Goal: Find specific page/section: Find specific page/section

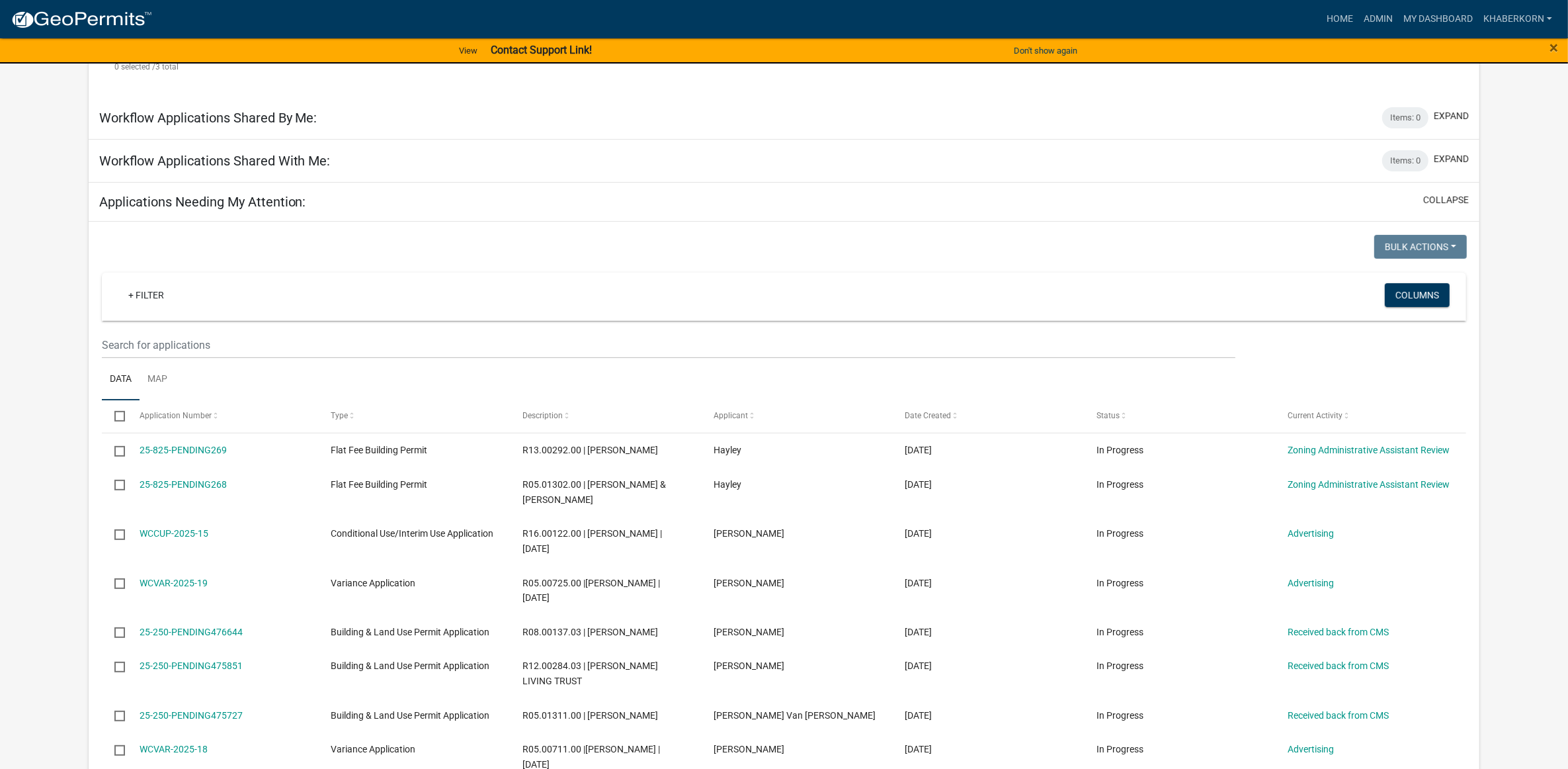
scroll to position [496, 0]
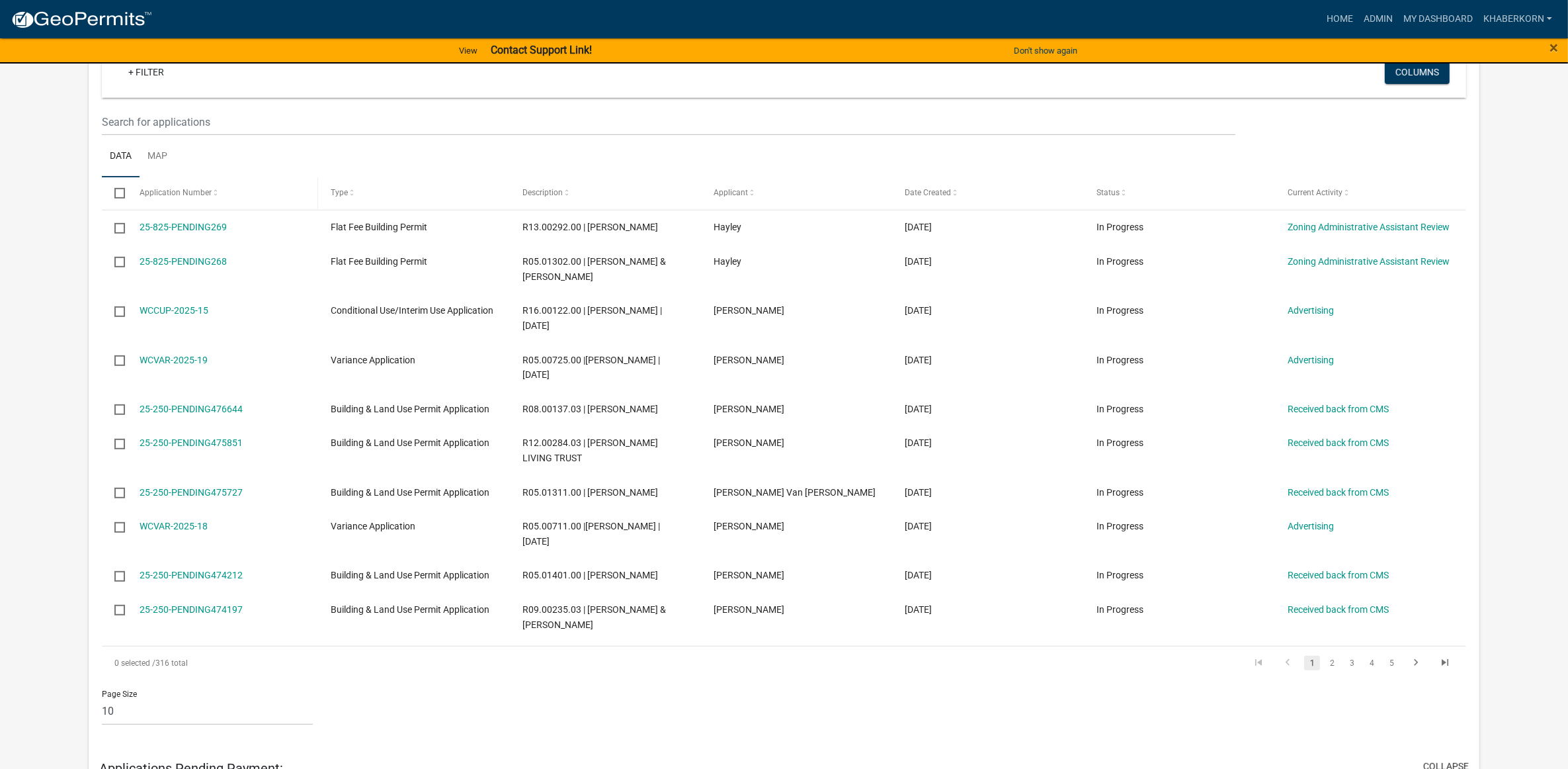
scroll to position [661, 0]
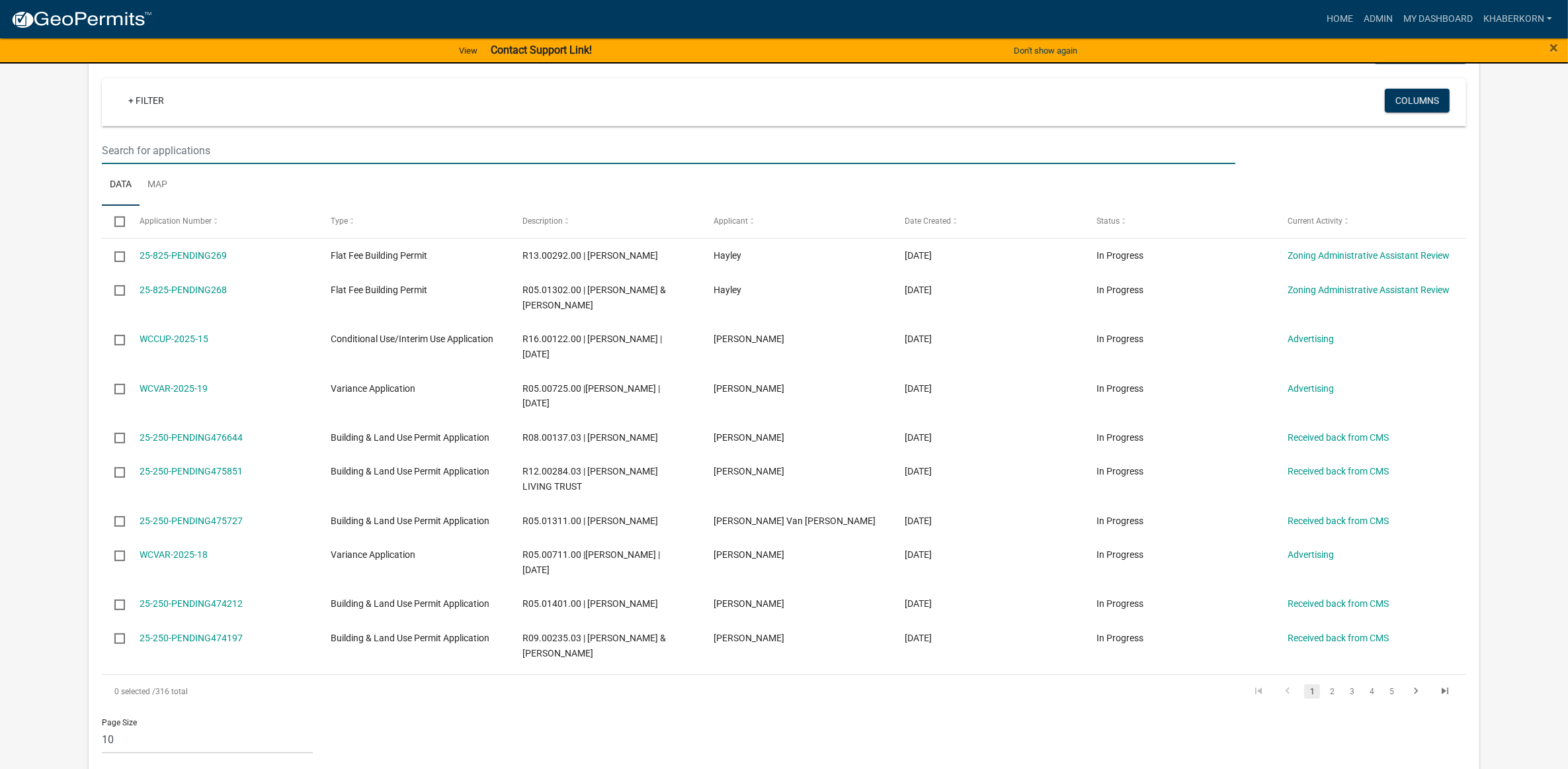
click at [137, 164] on input "text" at bounding box center [669, 150] width 1134 height 27
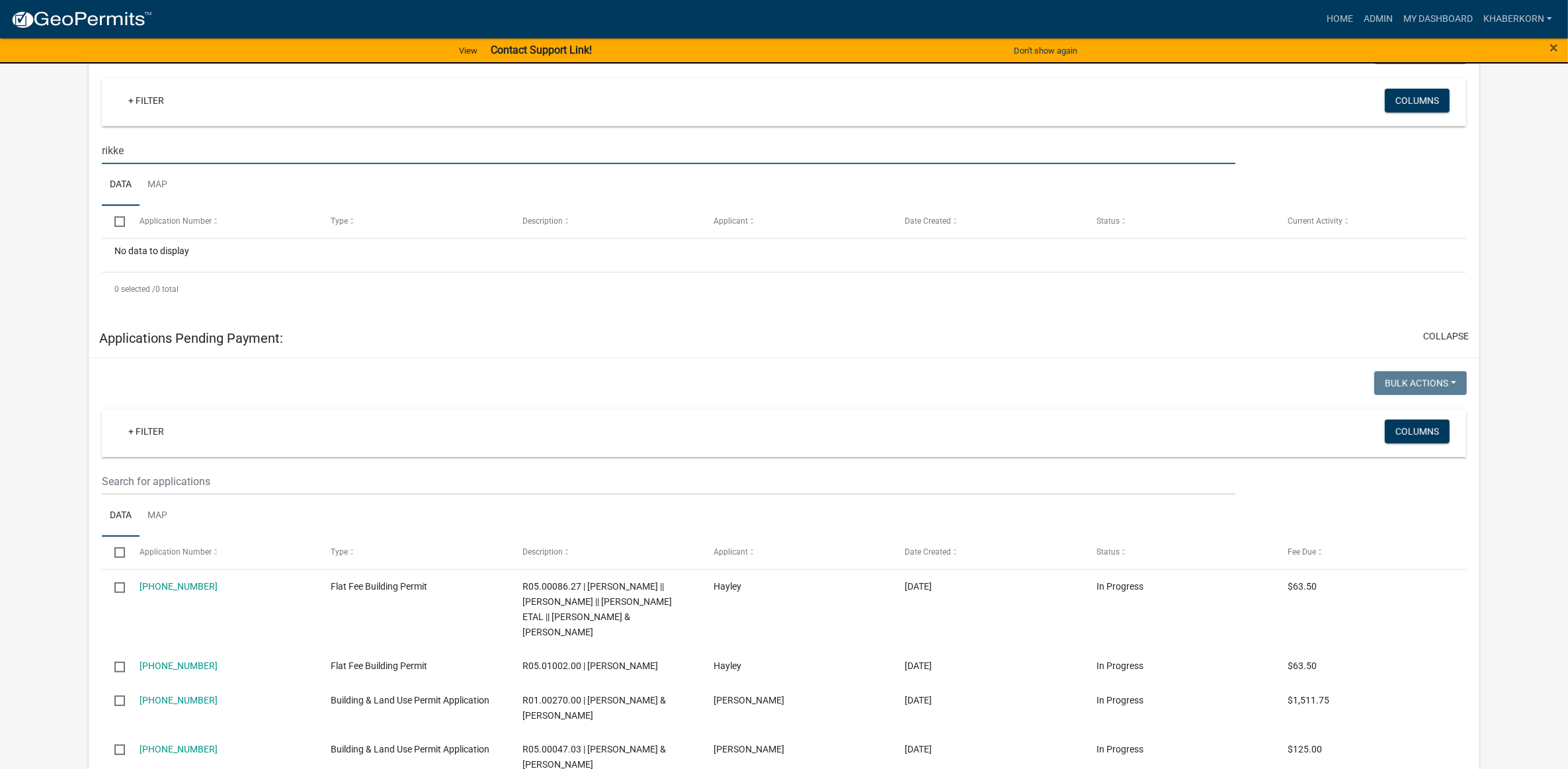
type input "rikke"
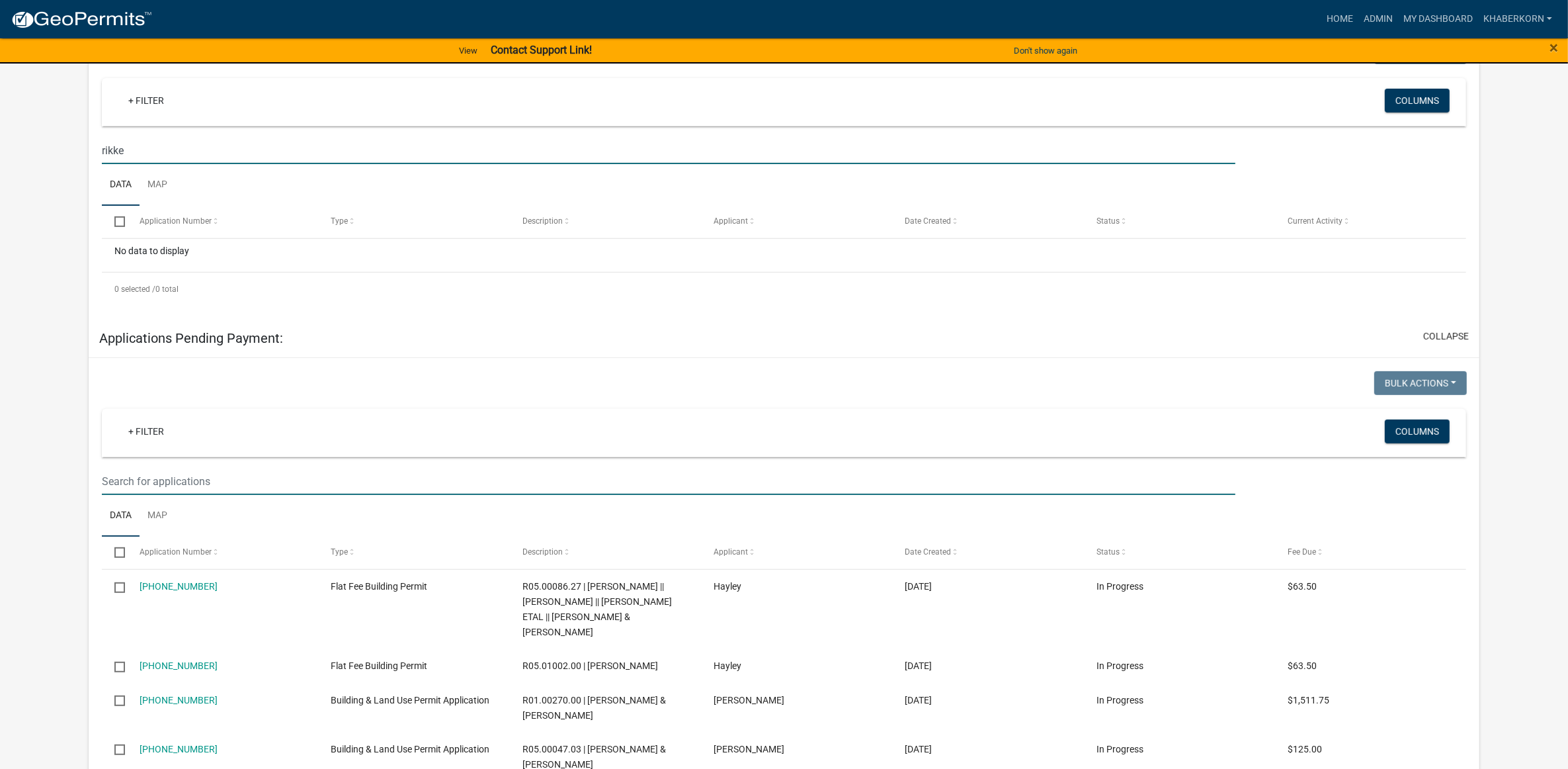
click at [147, 494] on input "text" at bounding box center [669, 481] width 1134 height 27
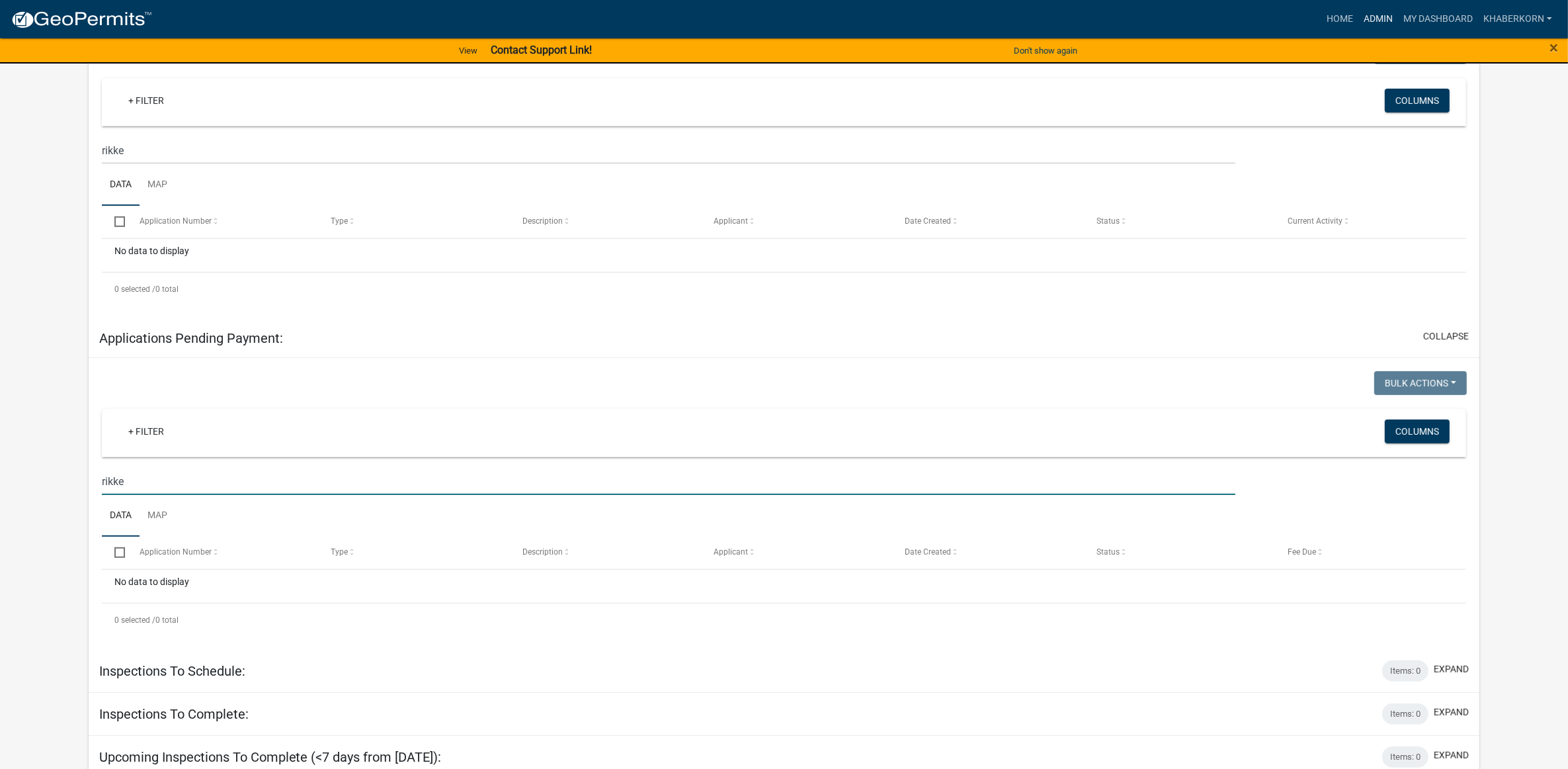
type input "rikke"
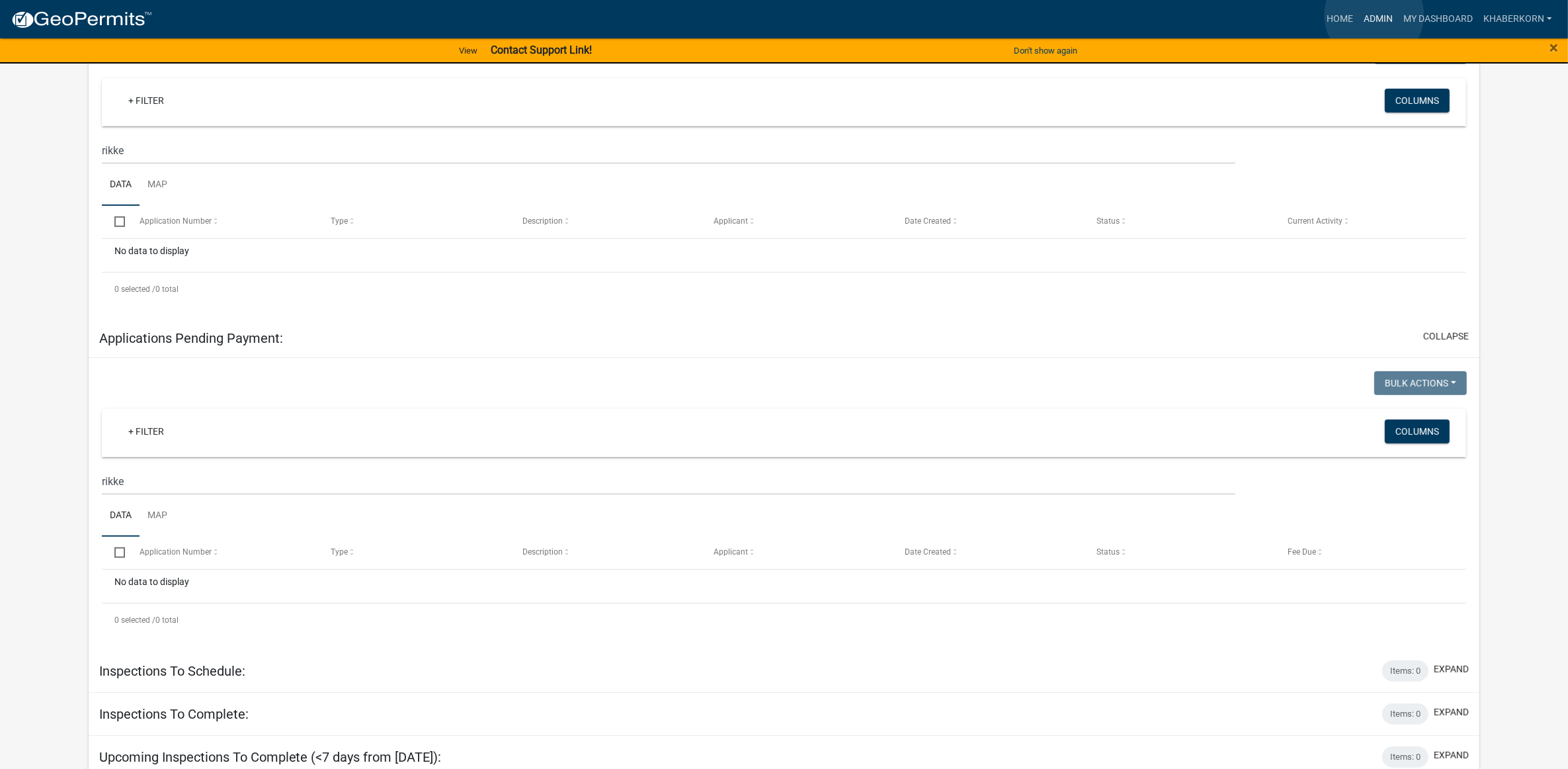
click at [1374, 15] on link "Admin" at bounding box center [1378, 19] width 40 height 25
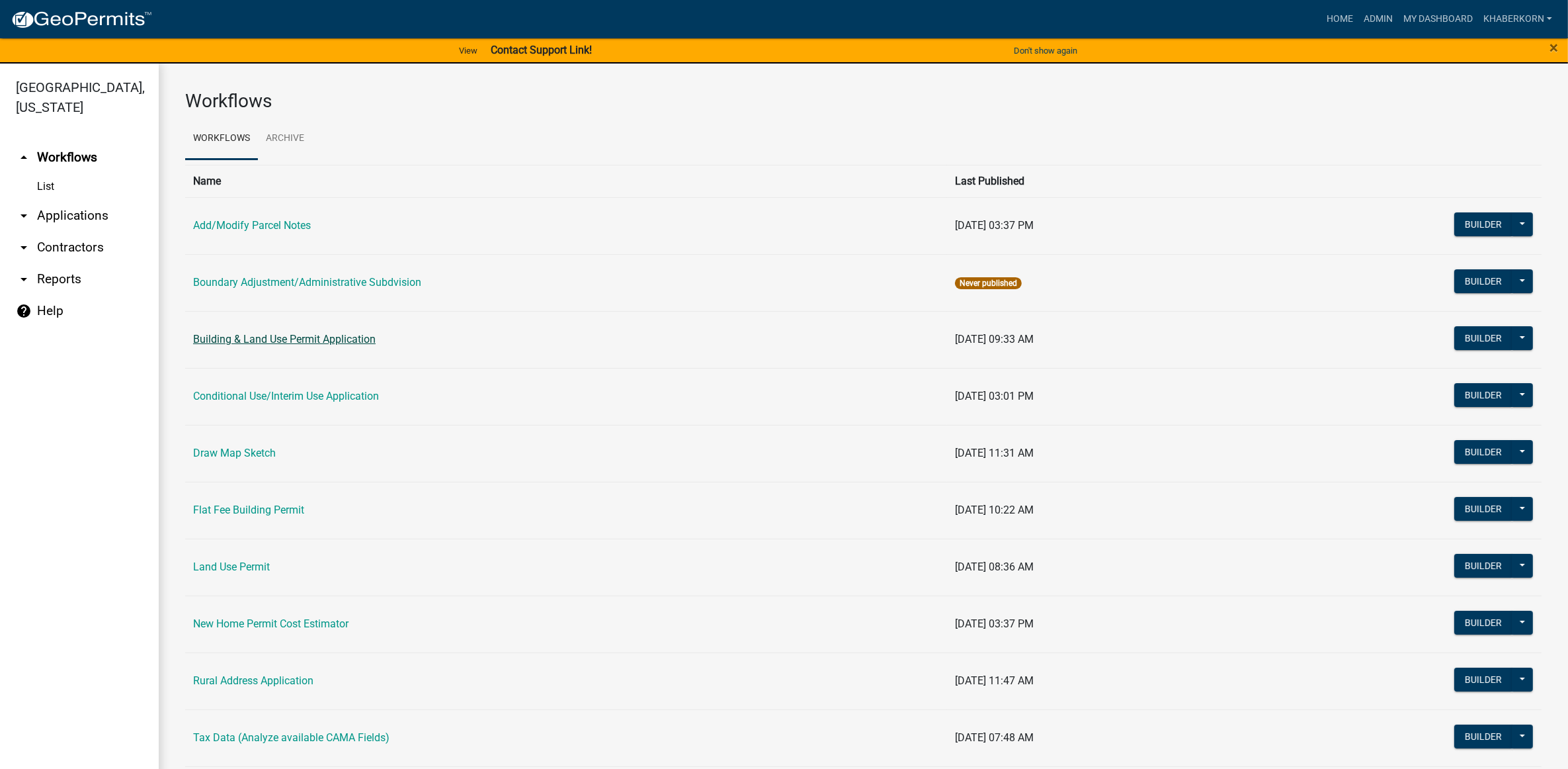
click at [246, 342] on link "Building & Land Use Permit Application" at bounding box center [284, 340] width 183 height 13
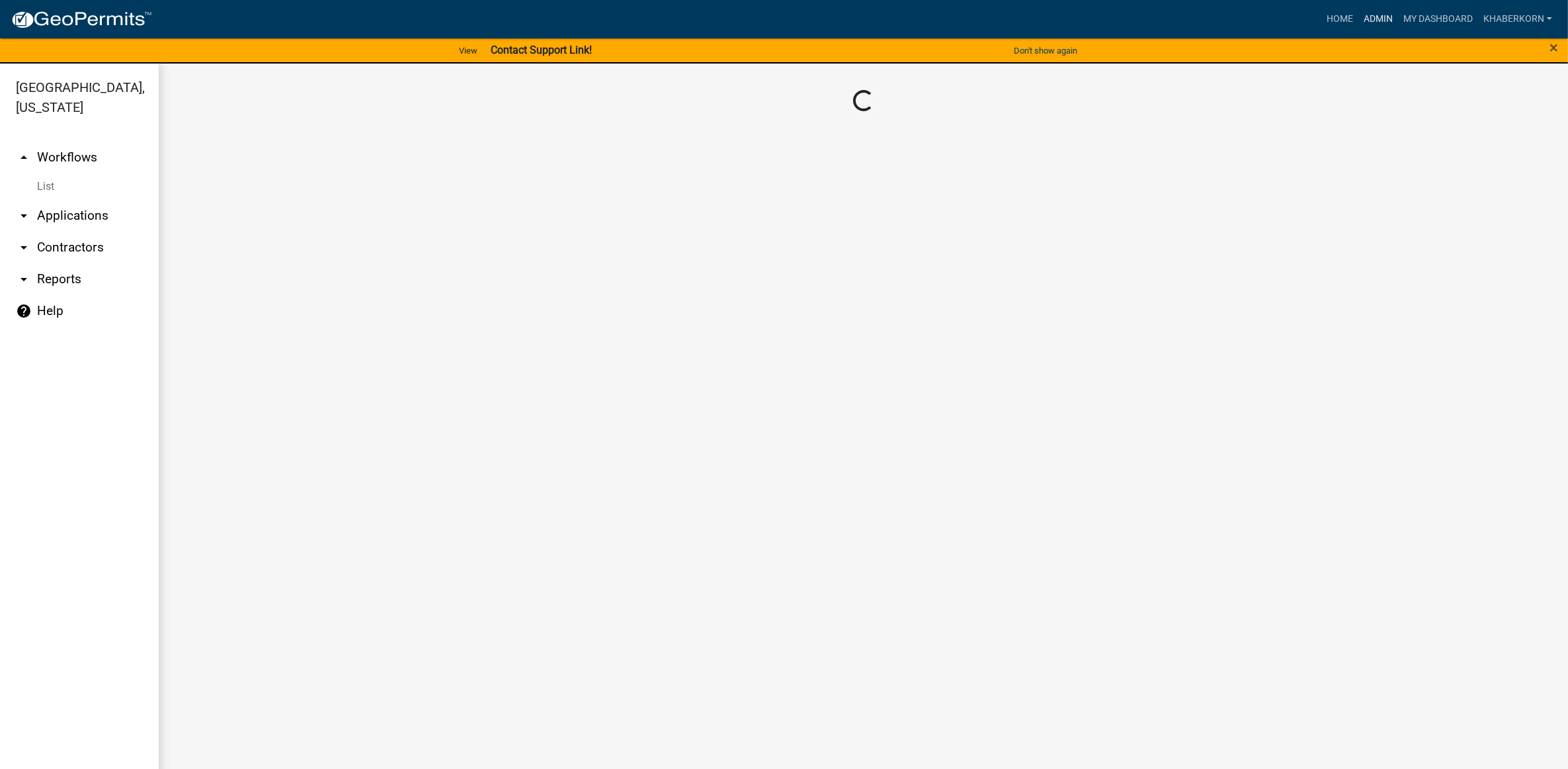
click at [1391, 12] on link "Admin" at bounding box center [1378, 19] width 40 height 25
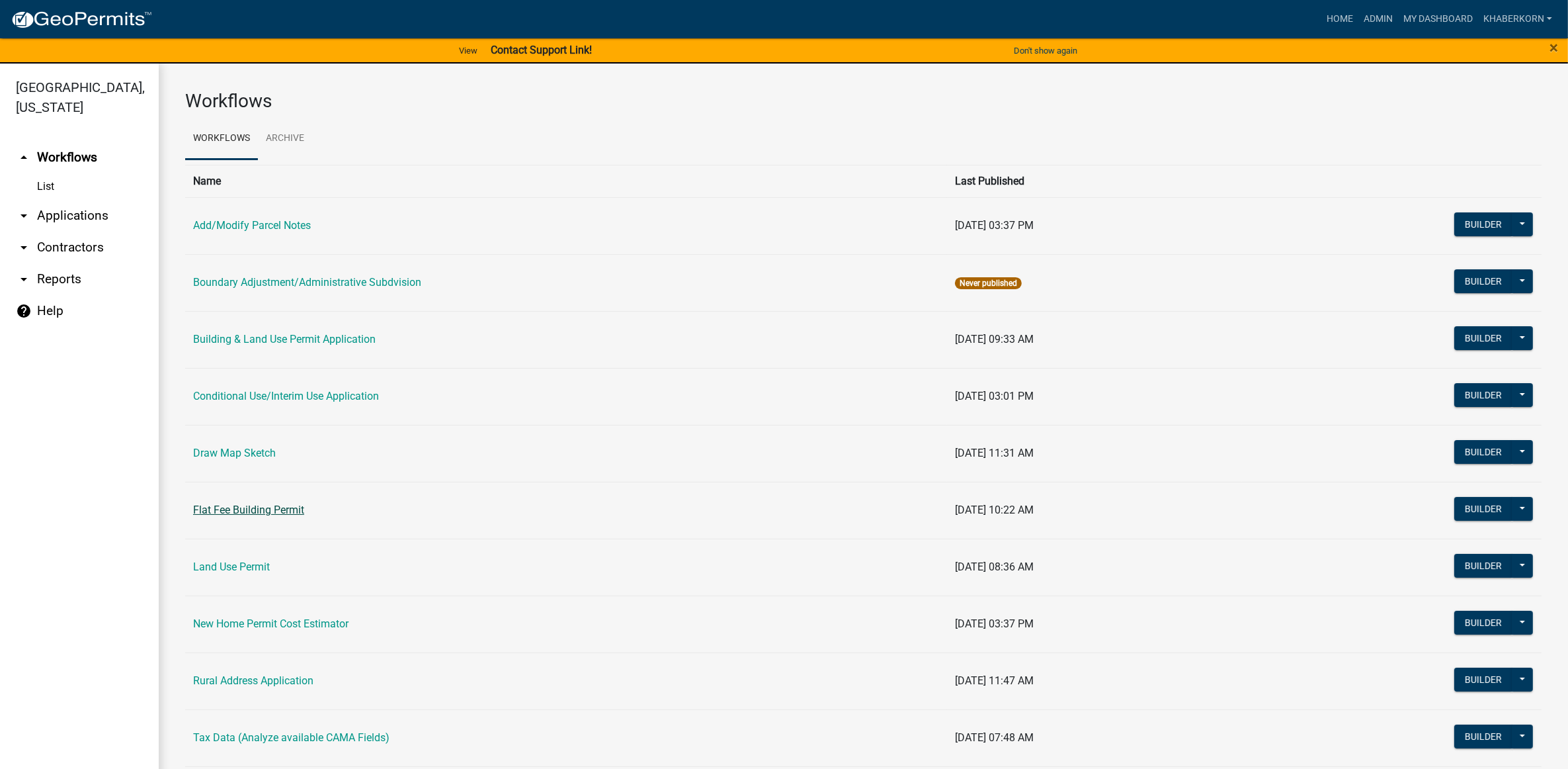
click at [239, 506] on link "Flat Fee Building Permit" at bounding box center [249, 510] width 111 height 13
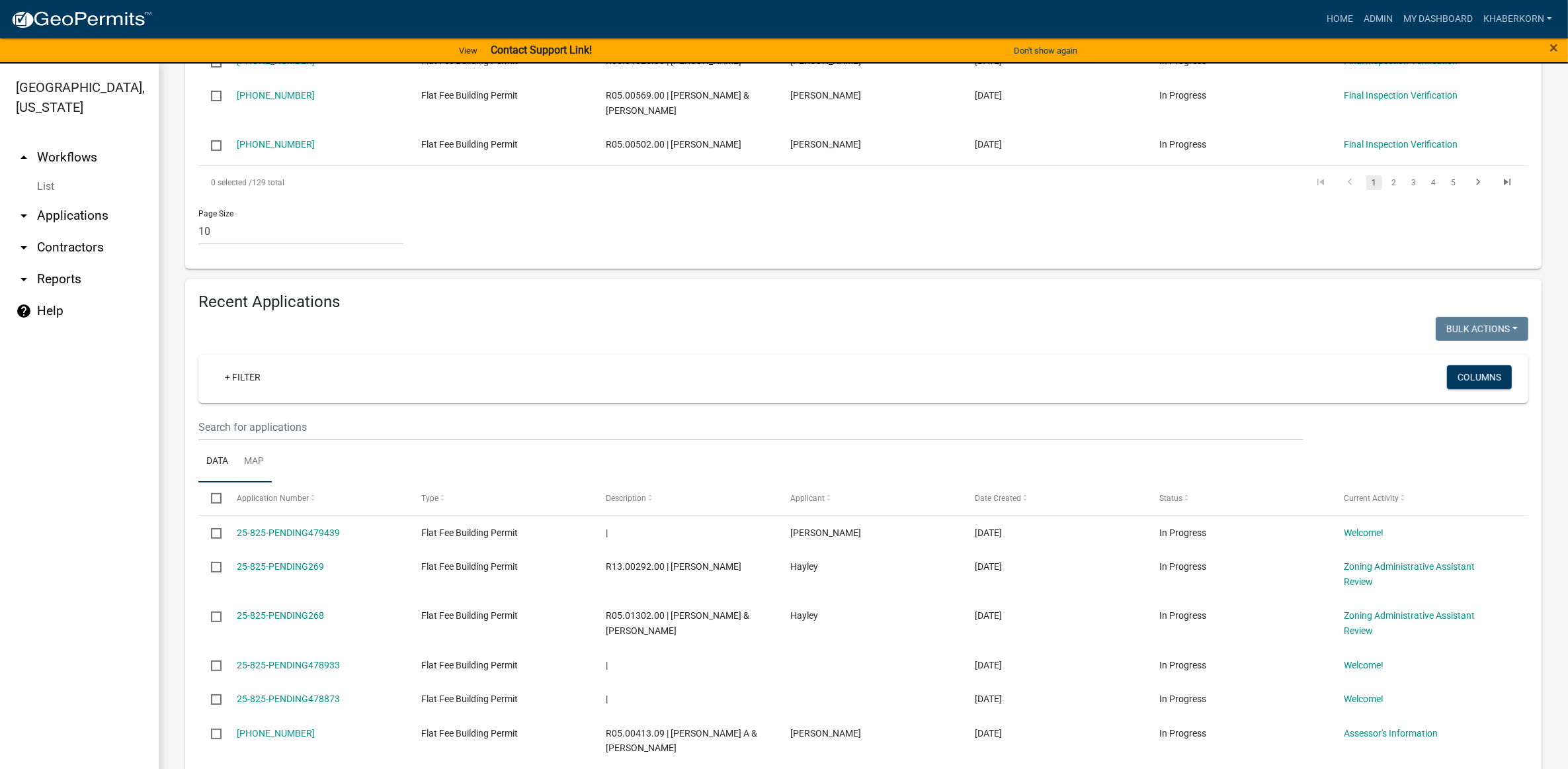
scroll to position [744, 0]
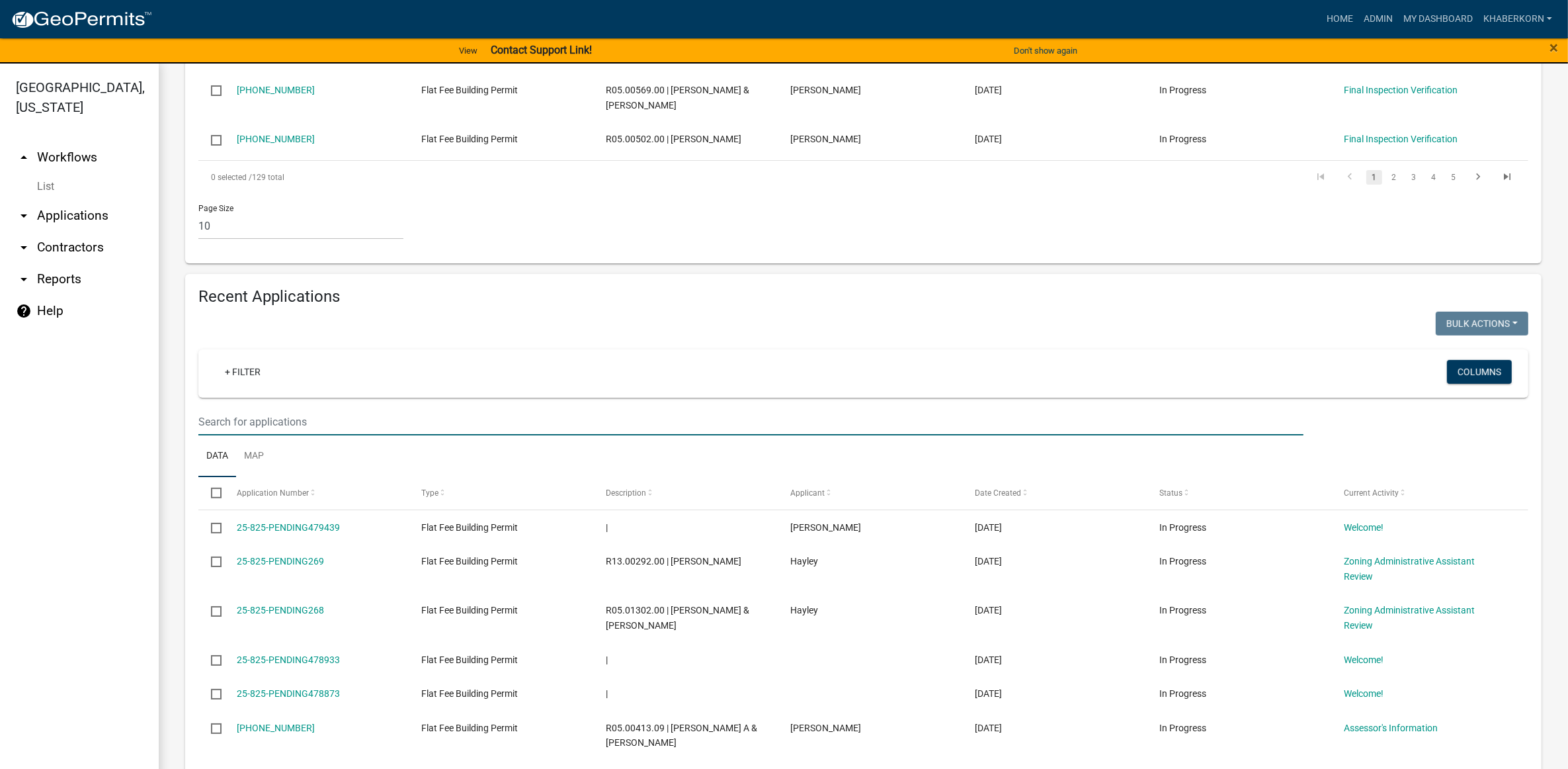
click at [220, 427] on input "text" at bounding box center [750, 421] width 1104 height 27
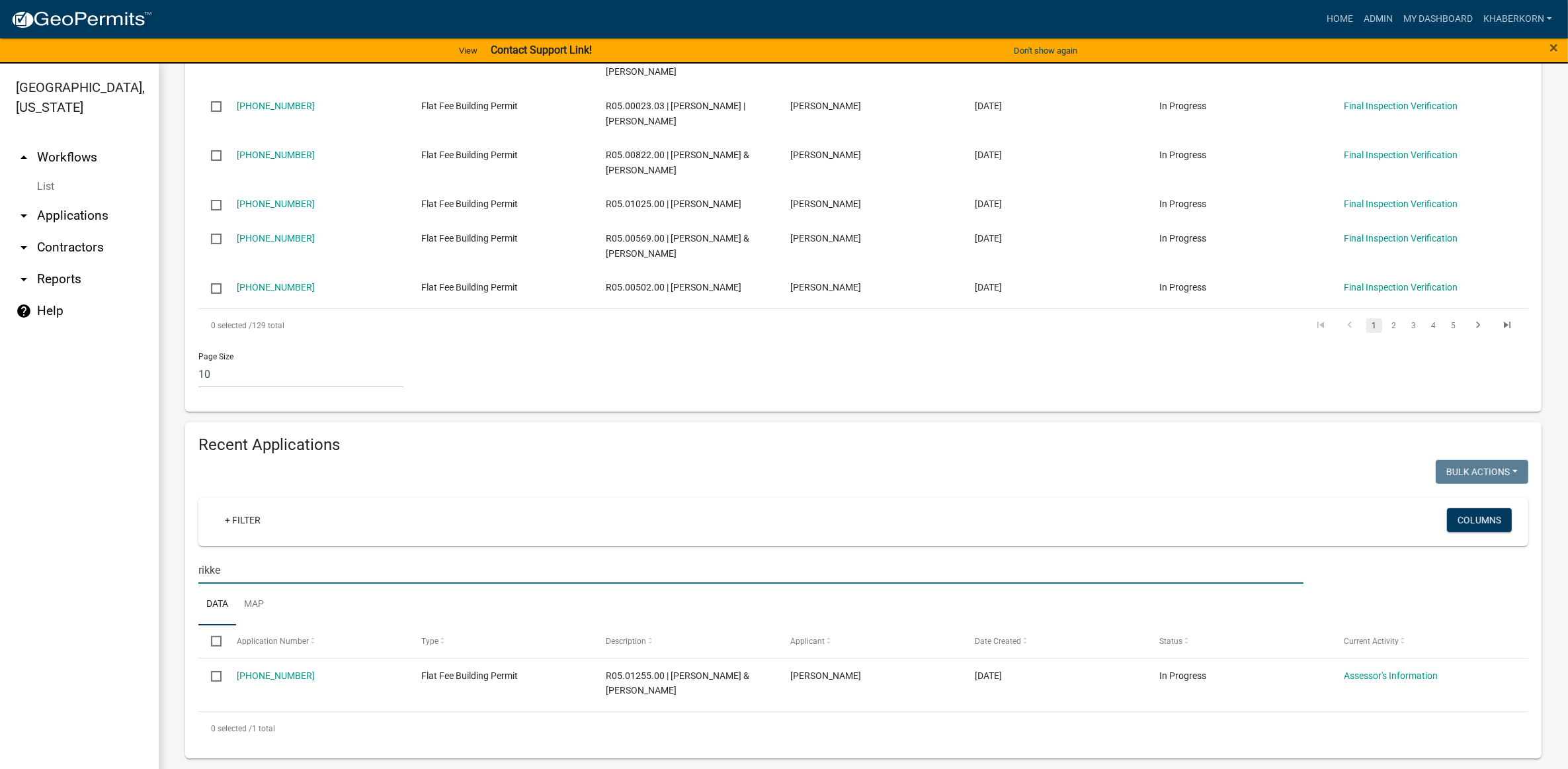
scroll to position [596, 0]
type input "rikke"
click at [1434, 15] on link "My Dashboard" at bounding box center [1437, 19] width 80 height 25
